Goal: Find contact information: Find contact information

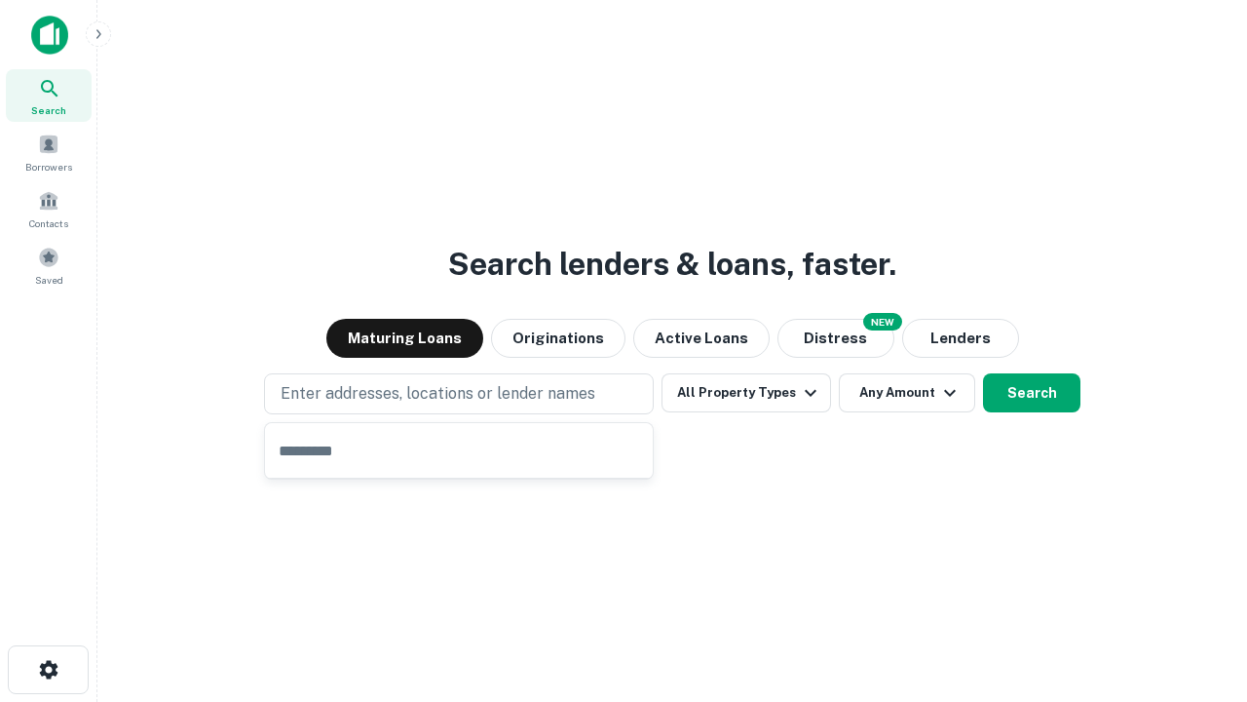
type input "**********"
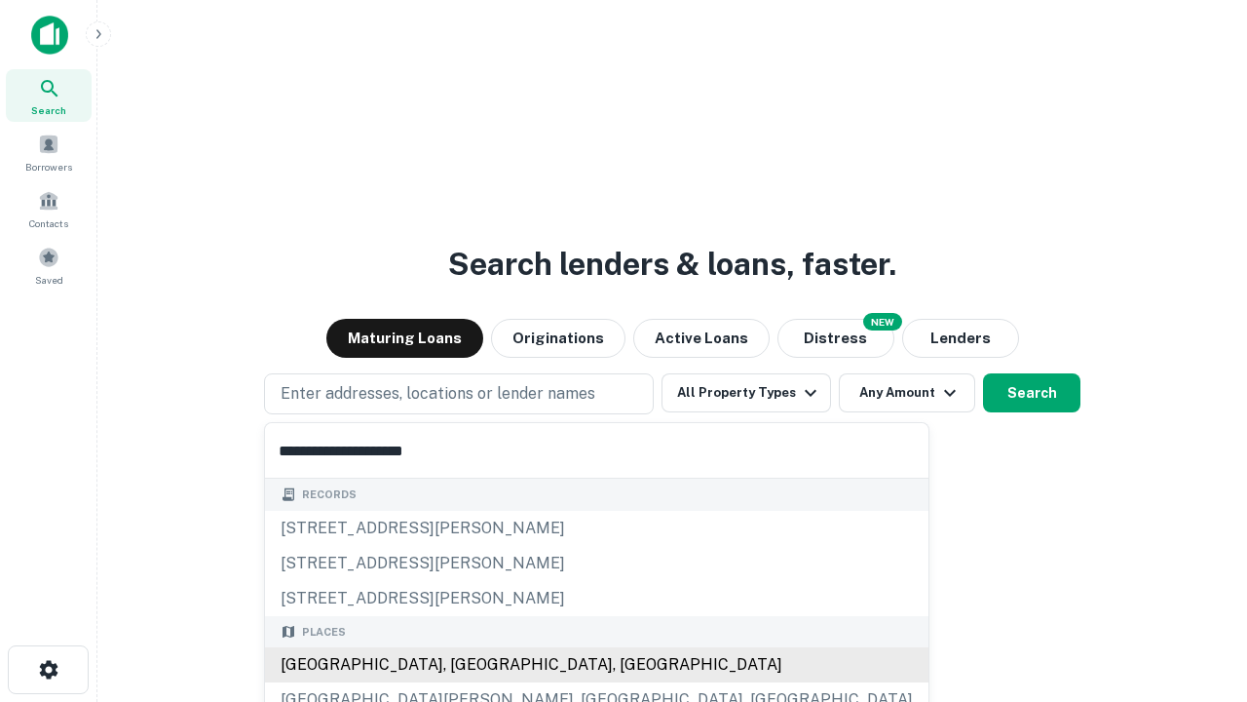
click at [466, 665] on div "[GEOGRAPHIC_DATA], [GEOGRAPHIC_DATA], [GEOGRAPHIC_DATA]" at bounding box center [597, 664] width 664 height 35
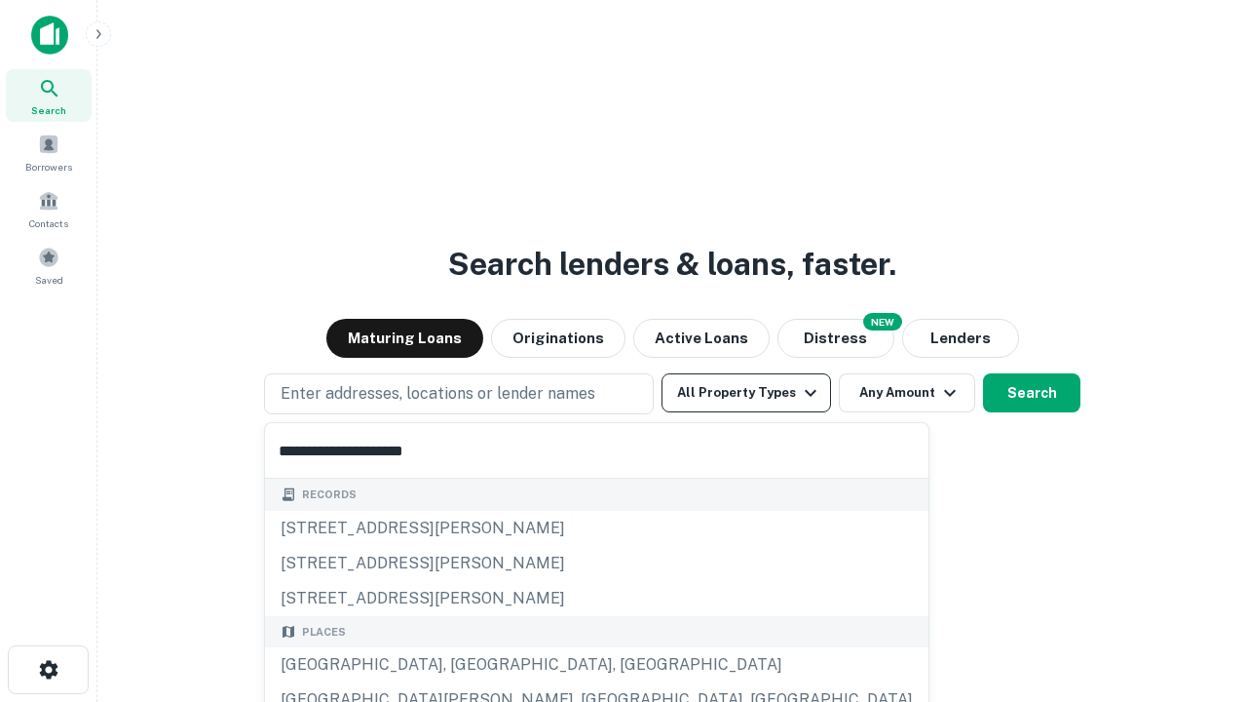
click at [746, 393] on button "All Property Types" at bounding box center [747, 392] width 170 height 39
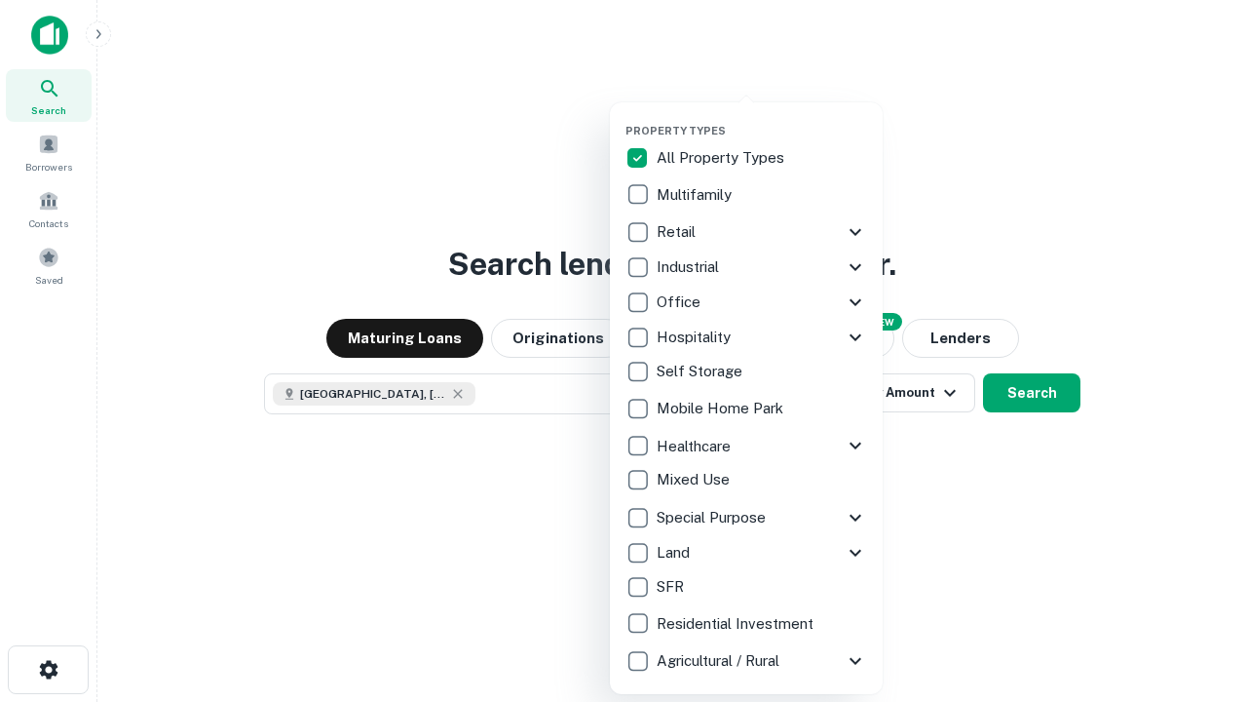
click at [762, 118] on button "button" at bounding box center [762, 118] width 273 height 1
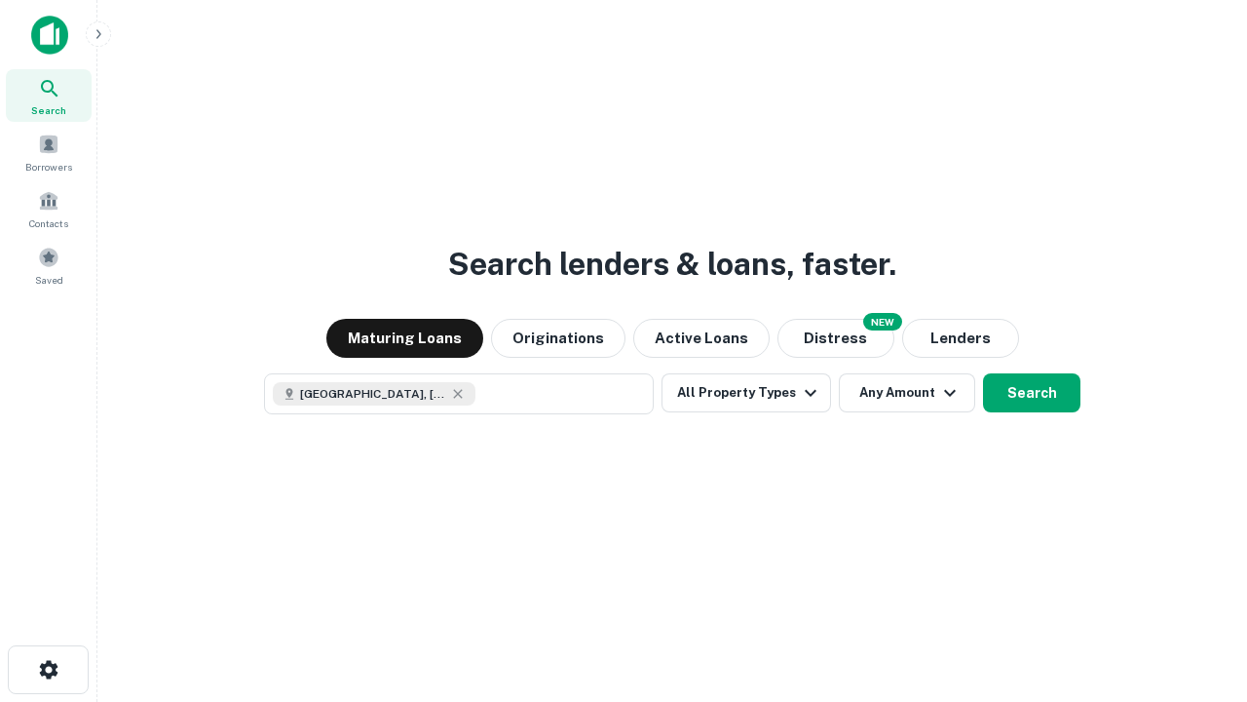
scroll to position [31, 0]
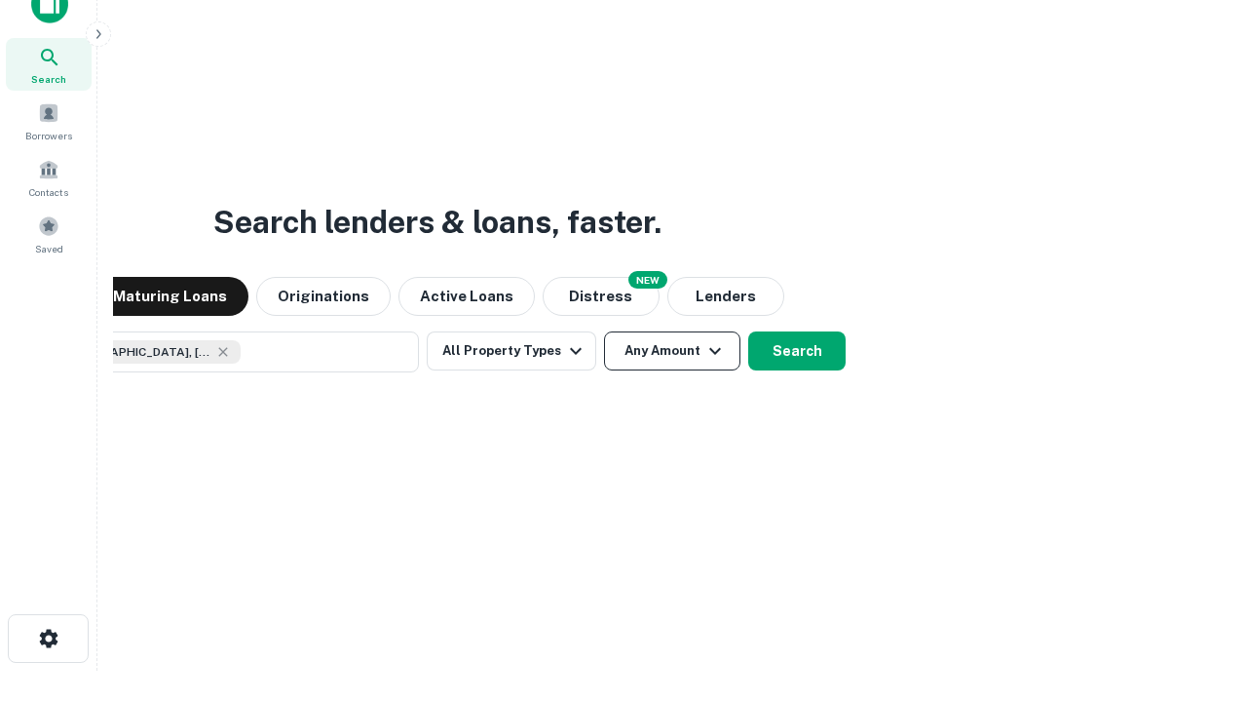
click at [604, 331] on button "Any Amount" at bounding box center [672, 350] width 136 height 39
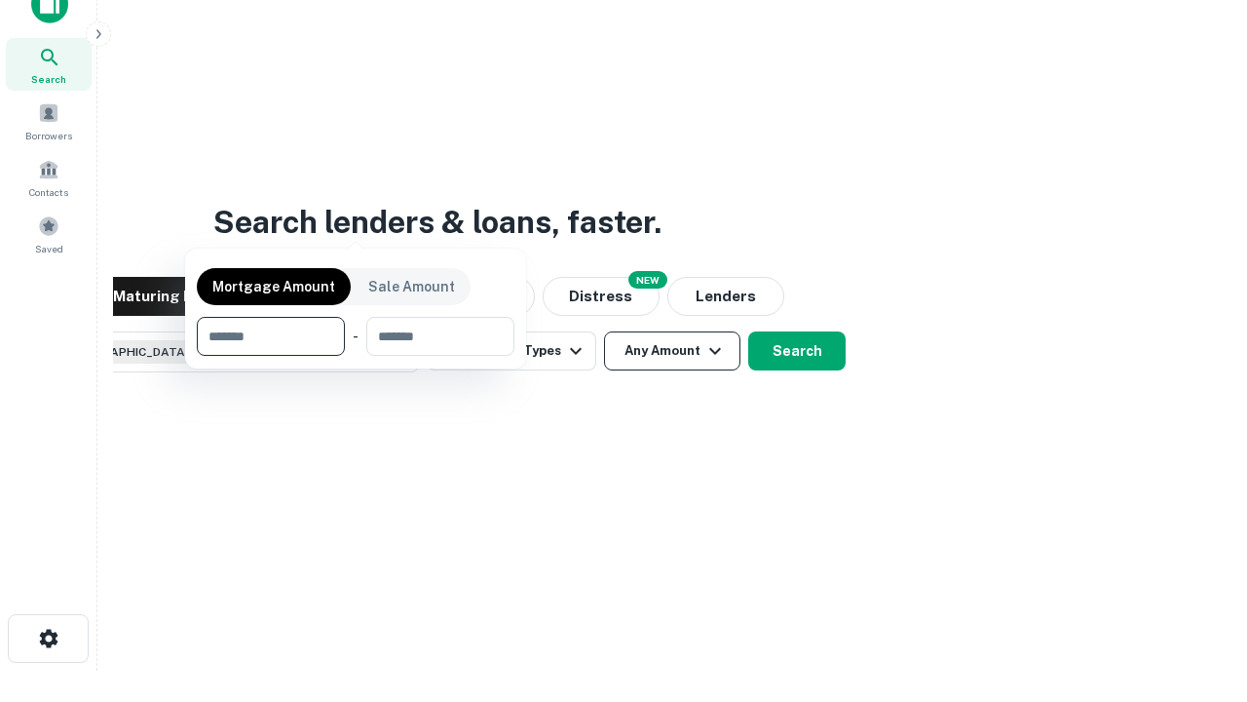
scroll to position [140, 551]
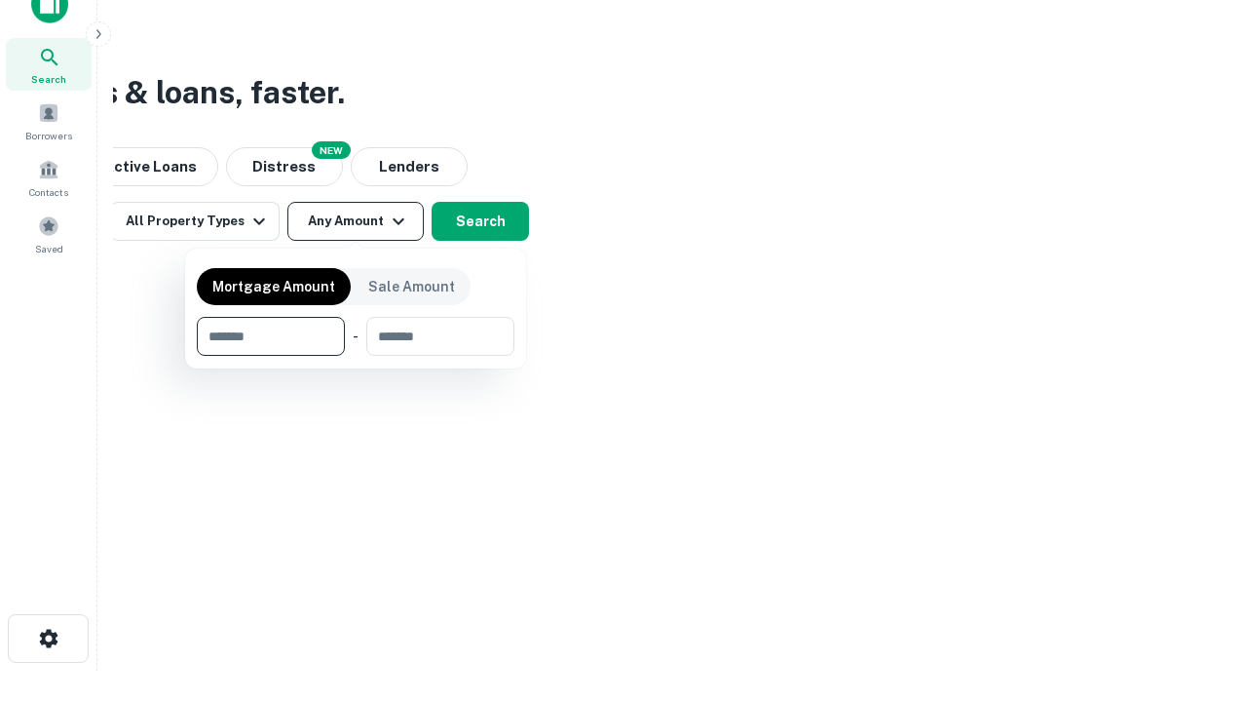
type input "*******"
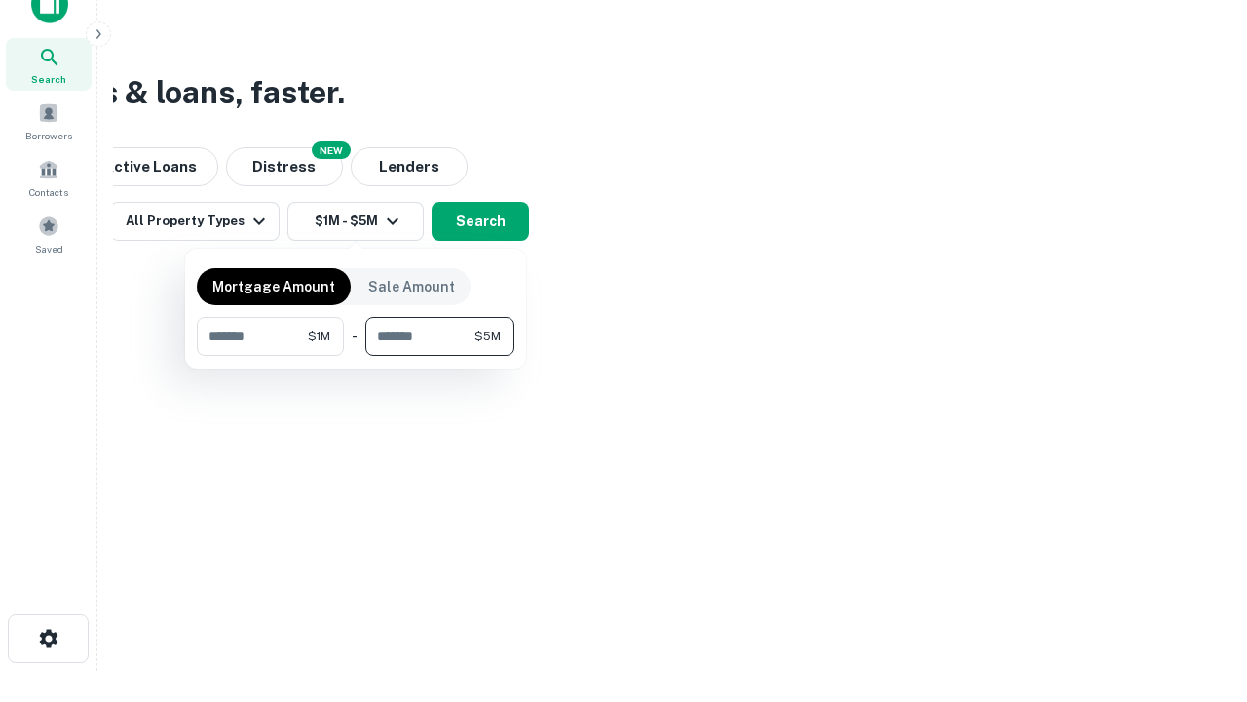
type input "*******"
click at [356, 356] on button "button" at bounding box center [356, 356] width 318 height 1
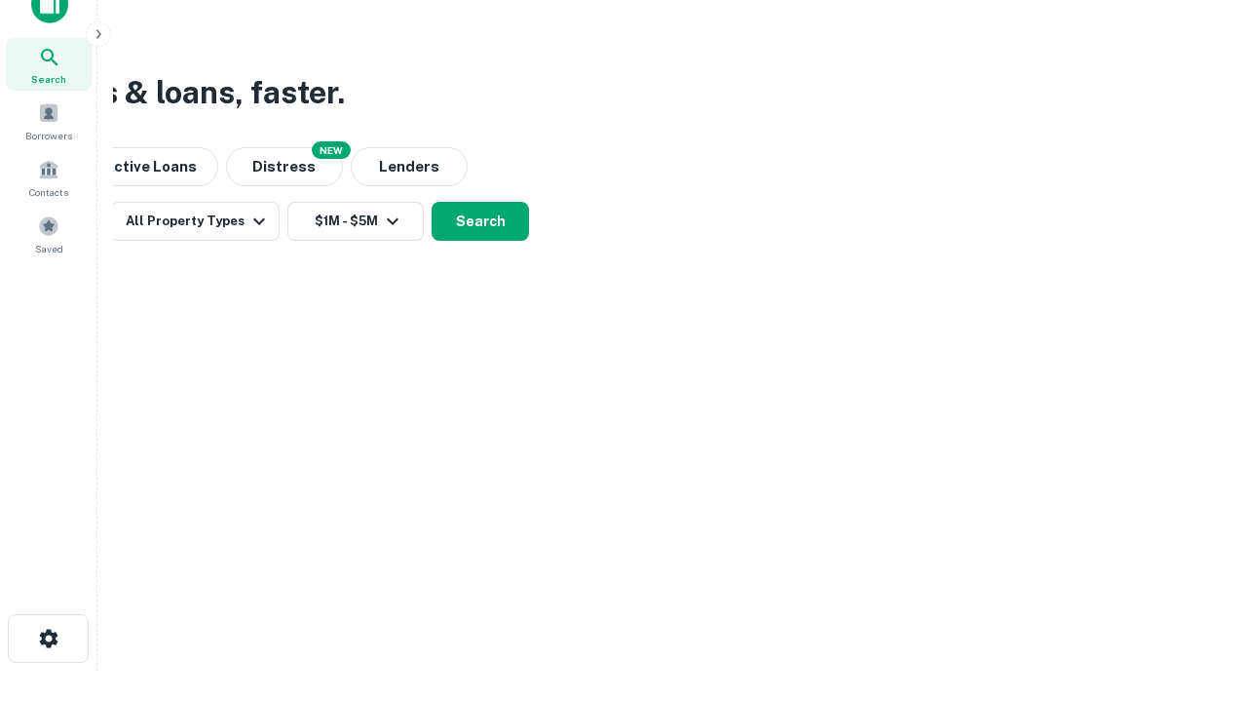
scroll to position [31, 0]
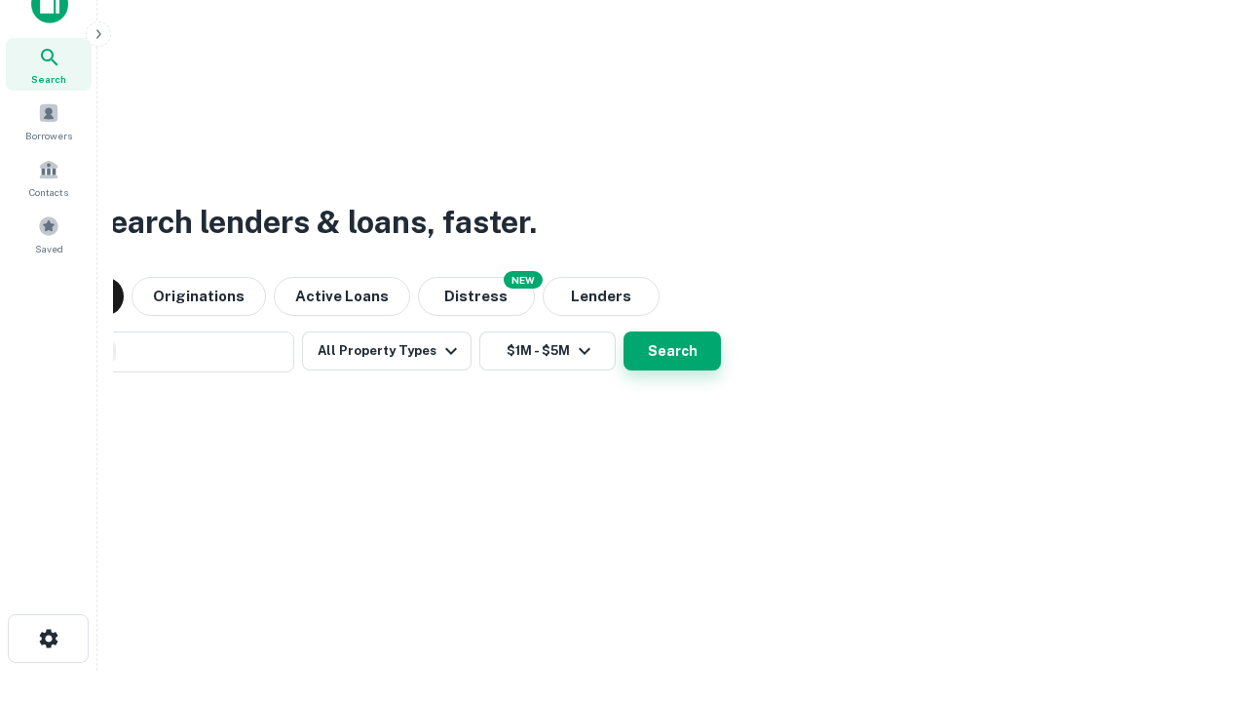
click at [624, 331] on button "Search" at bounding box center [672, 350] width 97 height 39
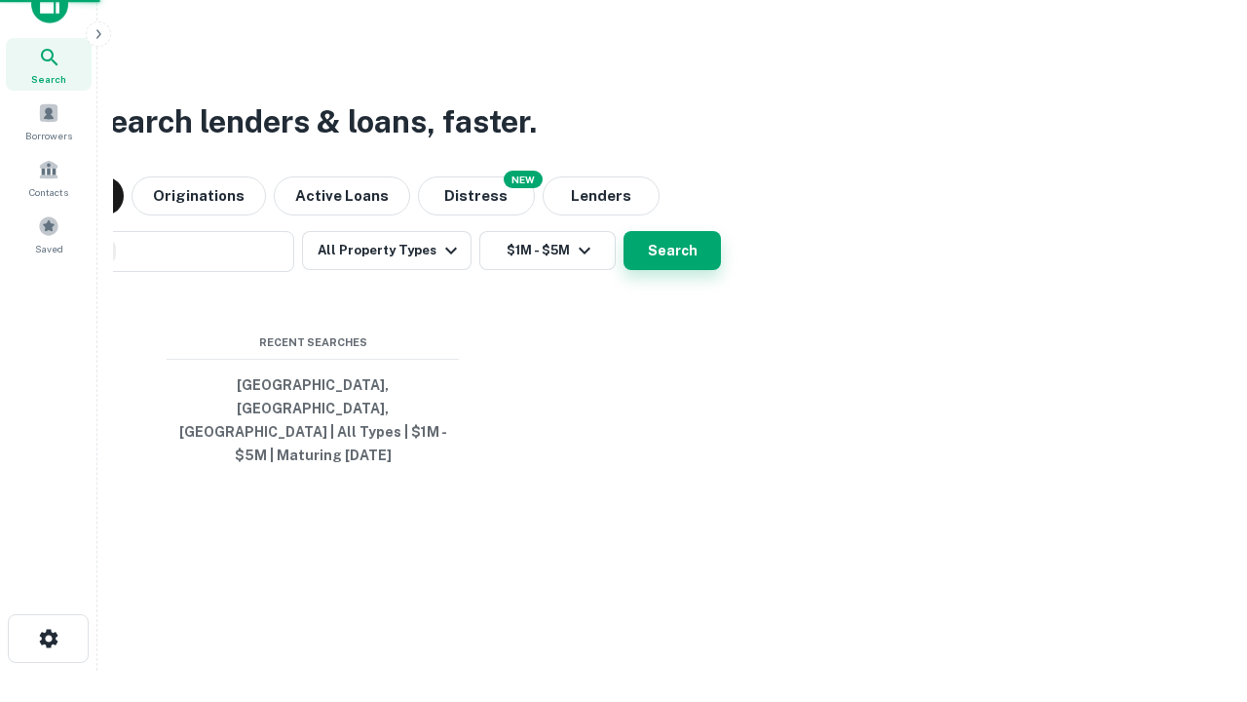
scroll to position [63, 551]
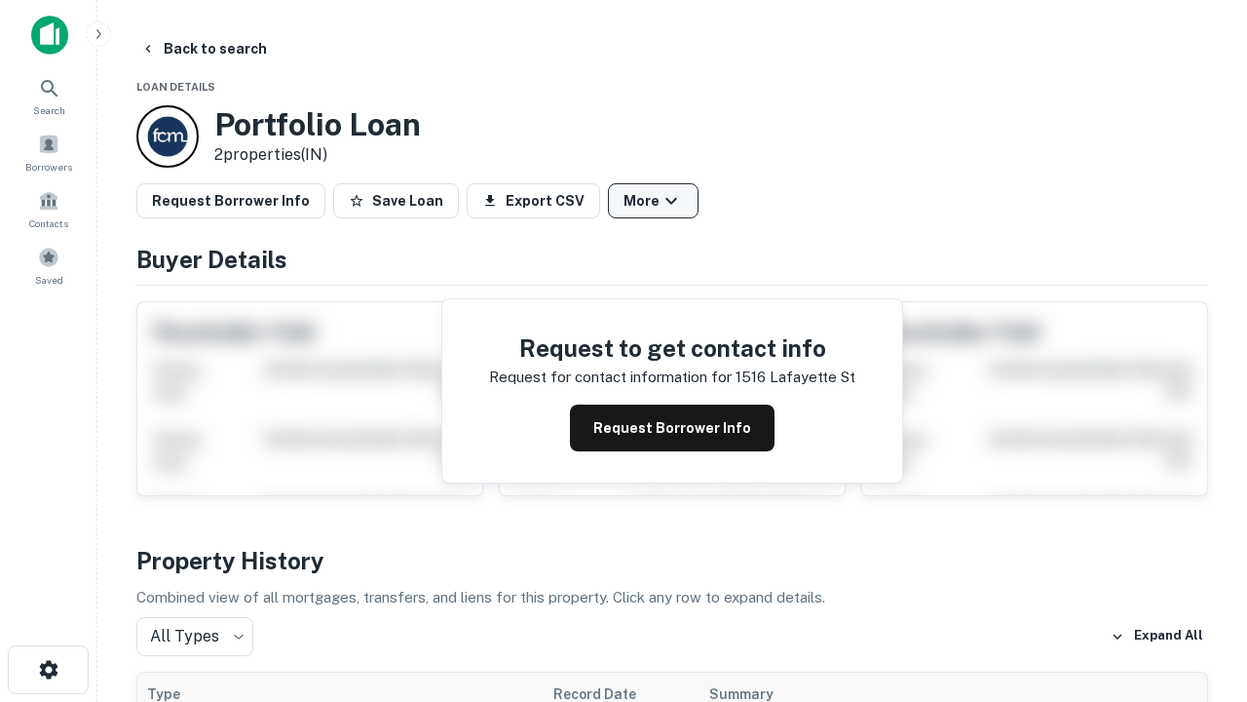
click at [653, 201] on button "More" at bounding box center [653, 200] width 91 height 35
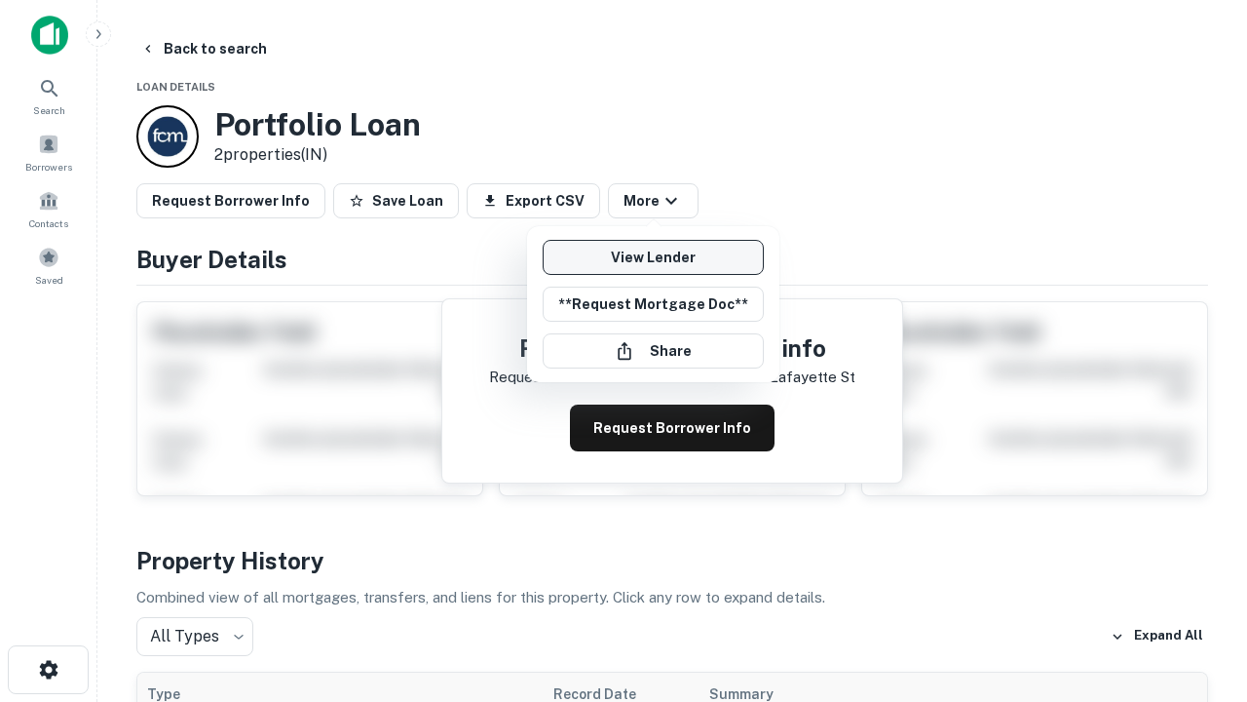
click at [653, 257] on link "View Lender" at bounding box center [653, 257] width 221 height 35
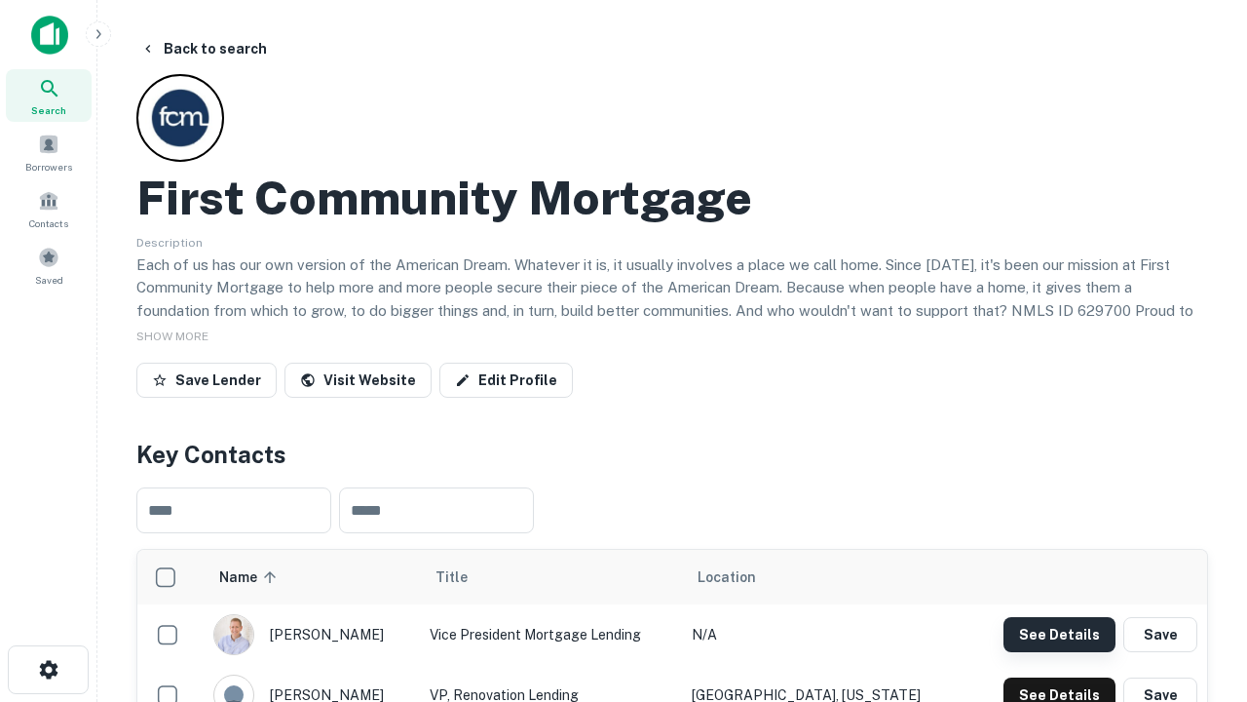
click at [1059, 633] on button "See Details" at bounding box center [1060, 634] width 112 height 35
